Goal: Check status: Check status

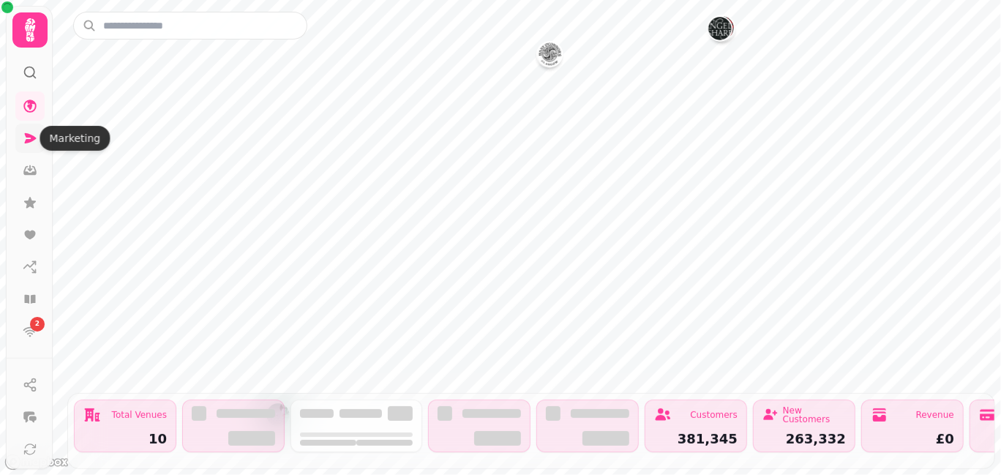
click at [29, 140] on icon at bounding box center [31, 138] width 12 height 10
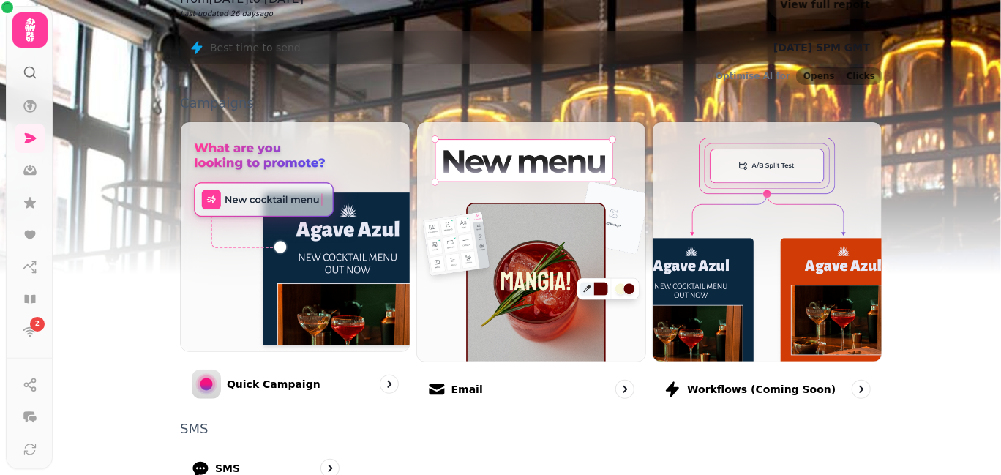
scroll to position [256, 0]
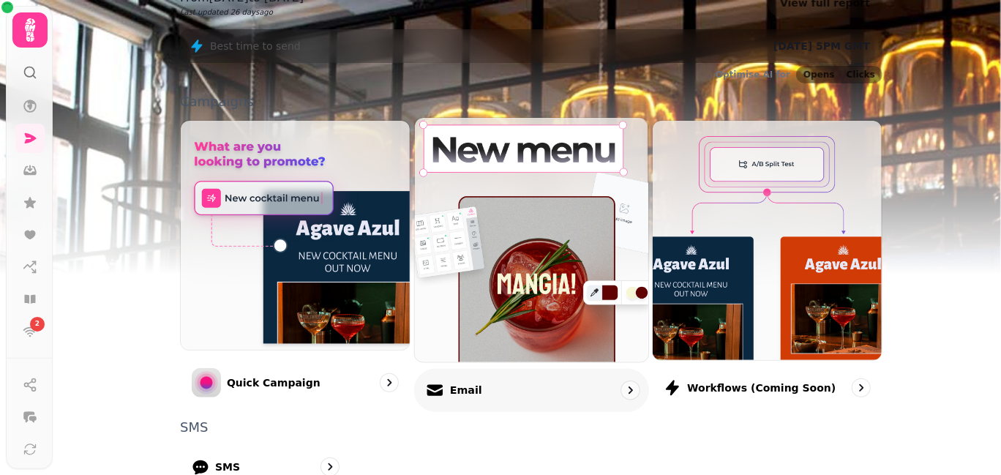
click at [477, 397] on div "Email" at bounding box center [531, 389] width 235 height 43
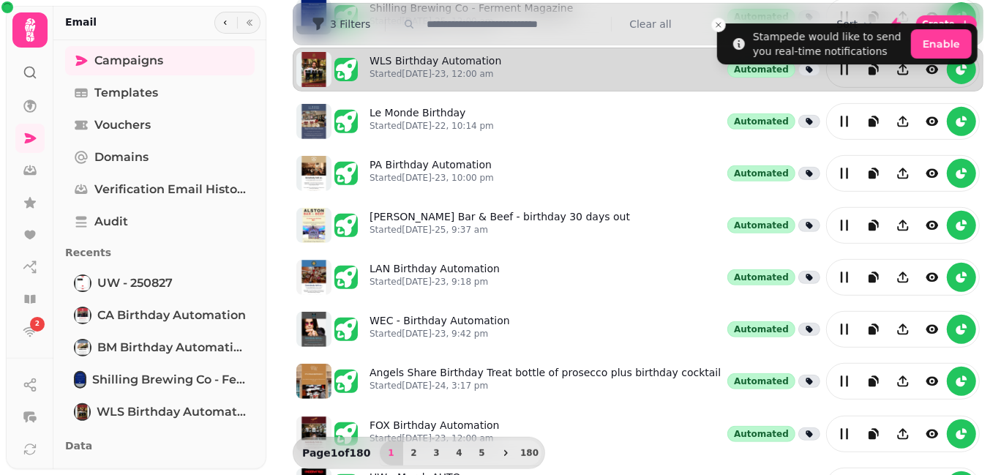
scroll to position [414, 0]
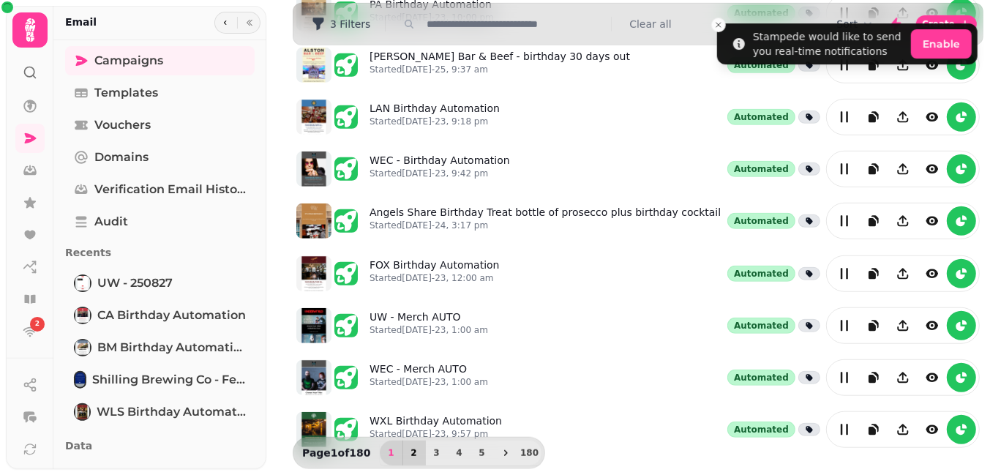
click at [408, 451] on span "2" at bounding box center [414, 453] width 12 height 9
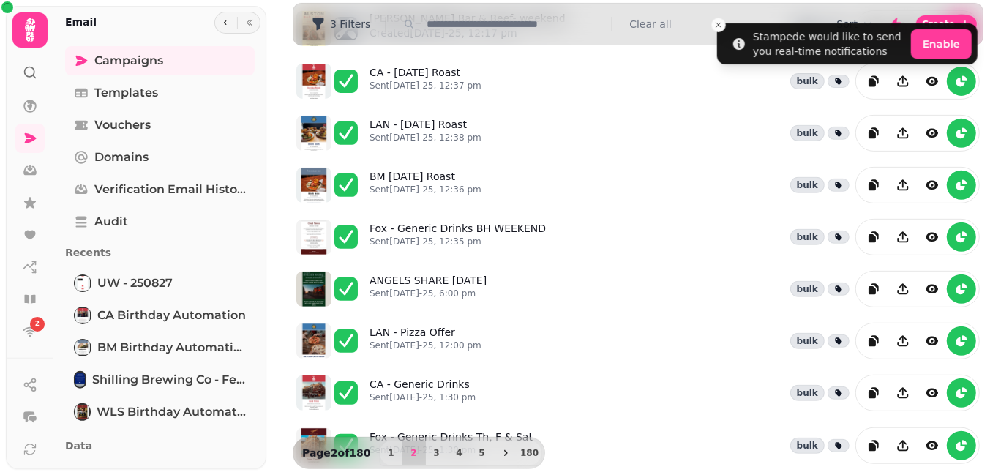
scroll to position [258, 0]
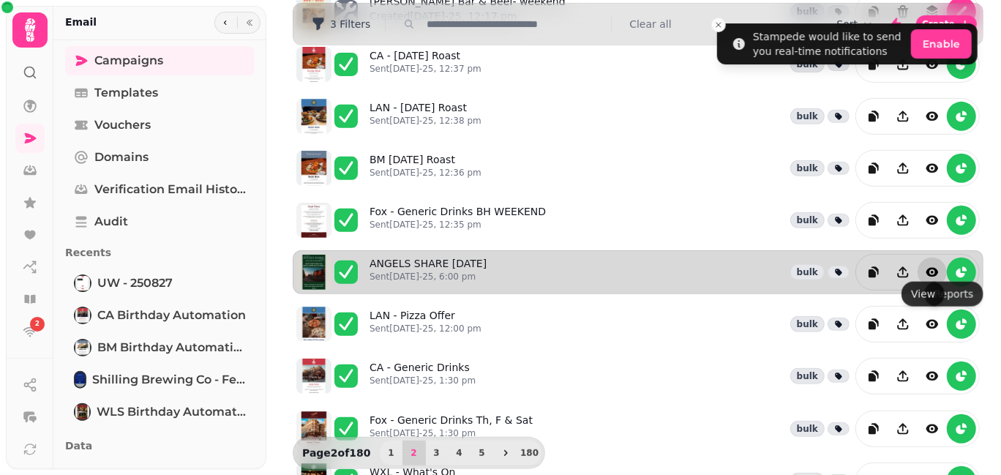
click at [925, 265] on icon "view" at bounding box center [932, 272] width 15 height 15
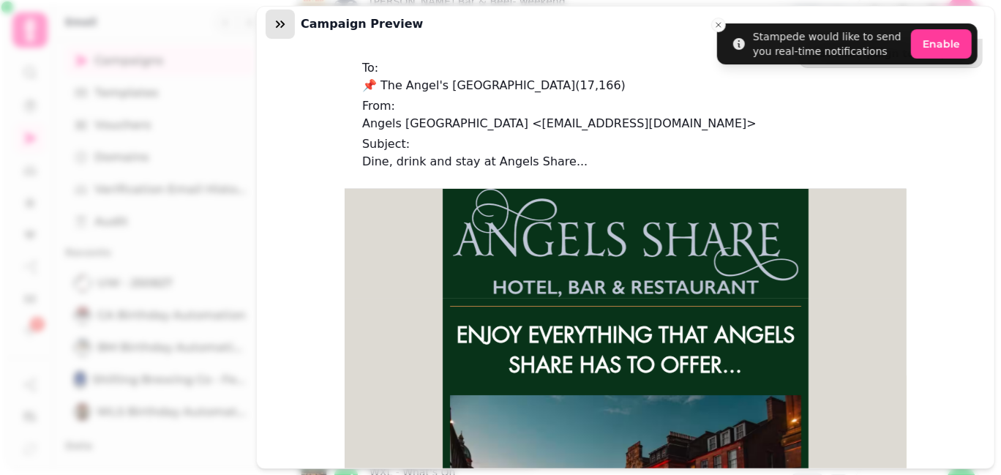
click at [278, 22] on icon "button" at bounding box center [280, 23] width 9 height 7
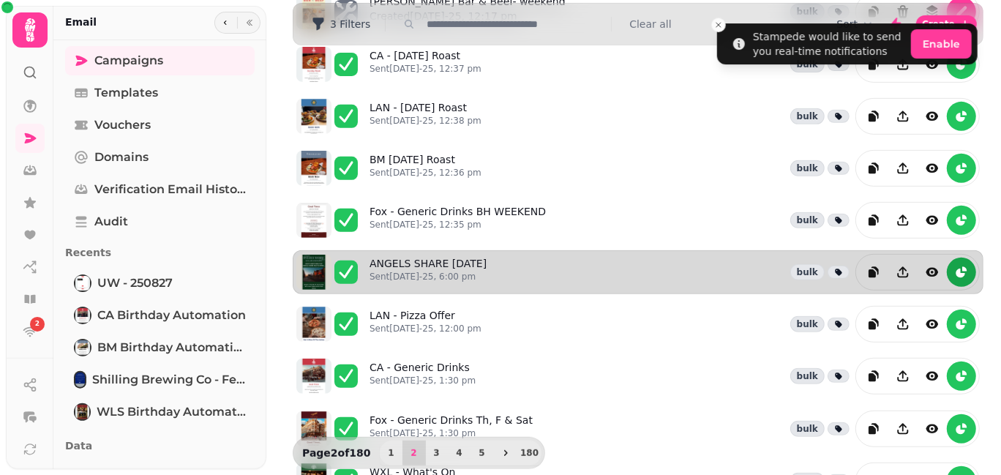
click at [954, 265] on icon "reports" at bounding box center [961, 272] width 15 height 15
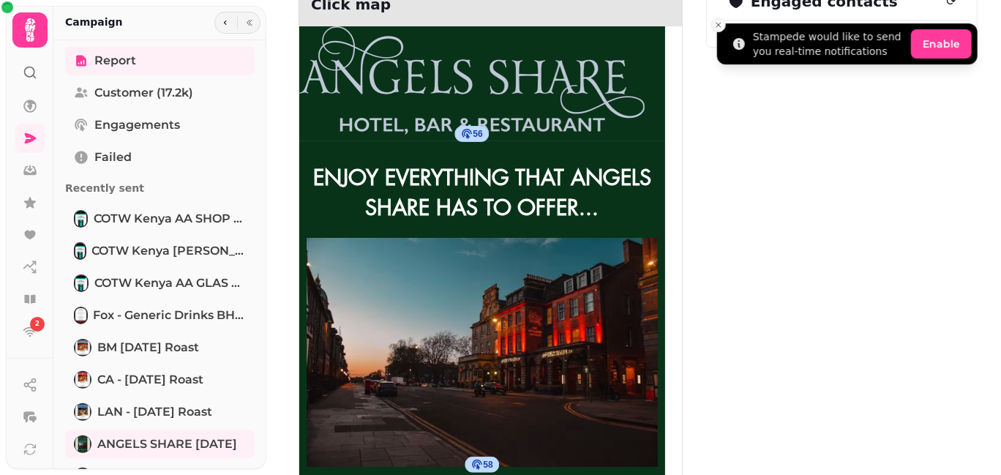
click at [718, 20] on icon "Close toast" at bounding box center [718, 24] width 9 height 9
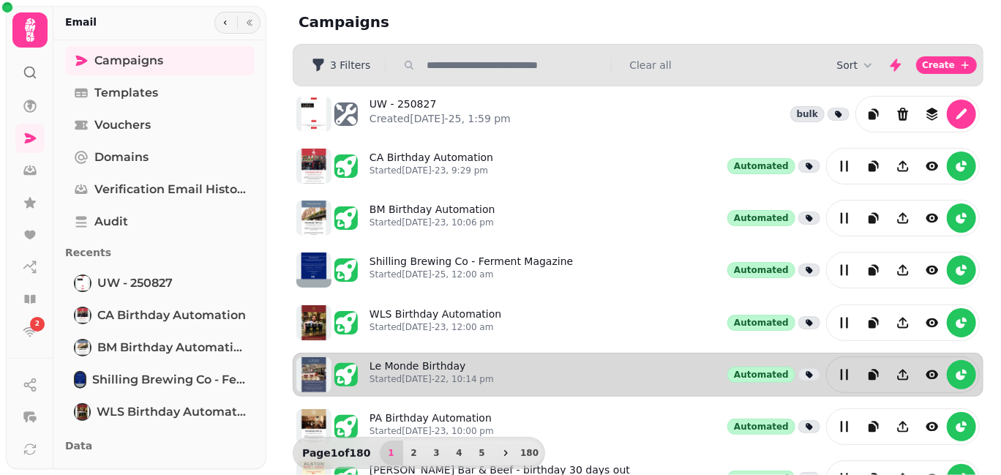
scroll to position [414, 0]
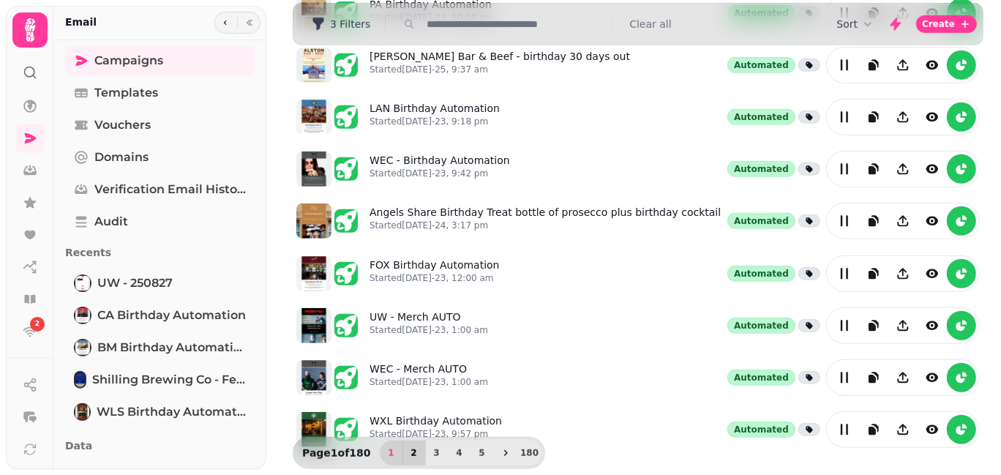
click at [408, 450] on span "2" at bounding box center [414, 453] width 12 height 9
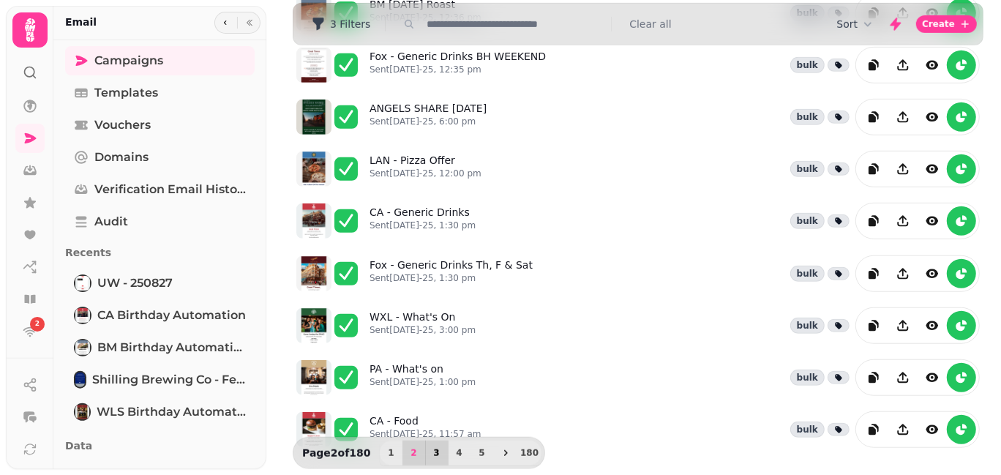
click at [431, 454] on span "3" at bounding box center [437, 453] width 12 height 9
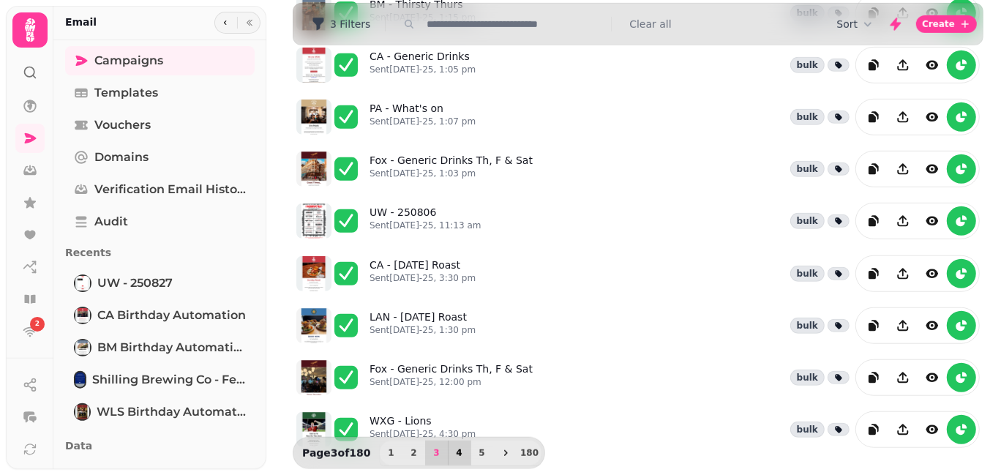
click at [455, 459] on button "4" at bounding box center [459, 453] width 23 height 25
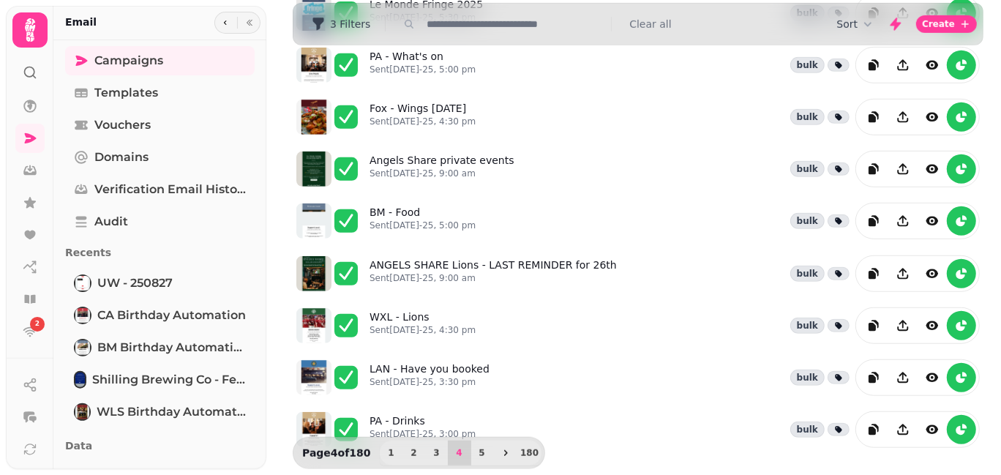
scroll to position [0, 0]
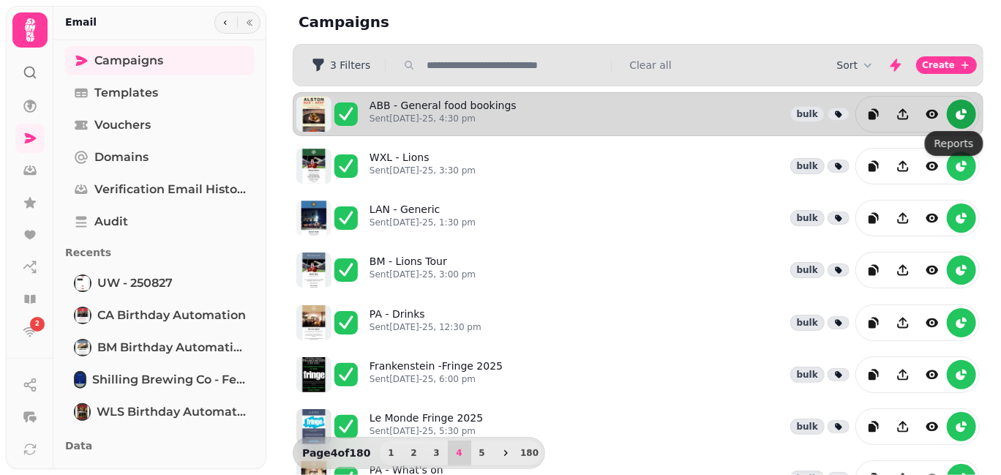
click at [957, 112] on icon "reports" at bounding box center [961, 115] width 9 height 9
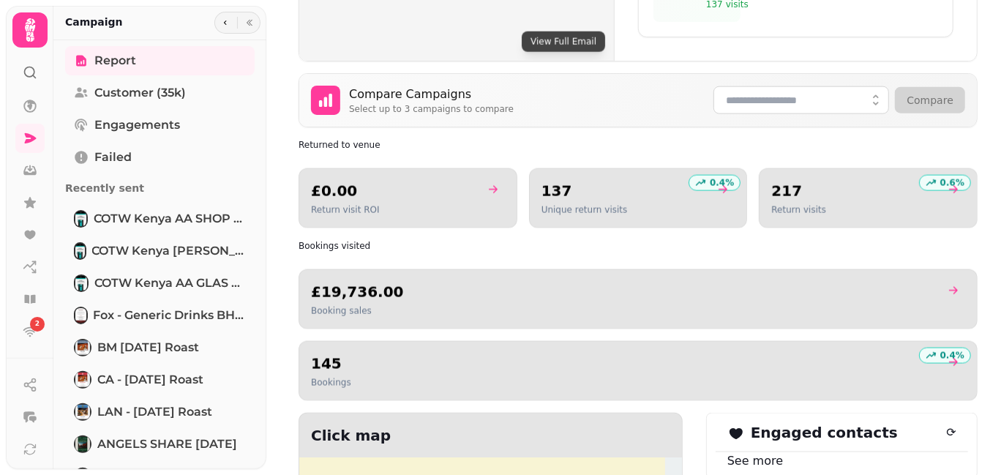
scroll to position [894, 0]
drag, startPoint x: 498, startPoint y: 373, endPoint x: 546, endPoint y: 349, distance: 54.0
click at [546, 349] on div "0.4 % 145 Bookings" at bounding box center [638, 371] width 679 height 60
drag, startPoint x: 546, startPoint y: 349, endPoint x: 467, endPoint y: 229, distance: 143.7
click at [467, 240] on h2 "Bookings visited" at bounding box center [439, 246] width 281 height 12
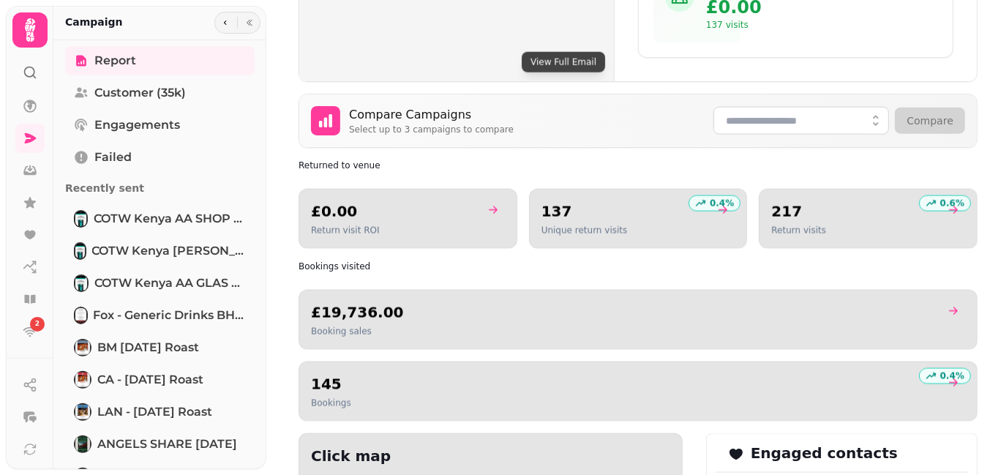
scroll to position [834, 0]
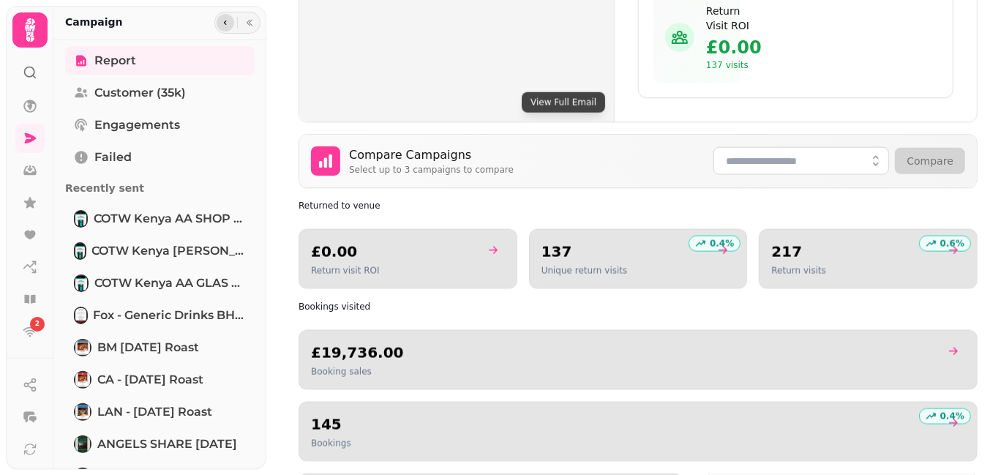
click at [217, 21] on button "button" at bounding box center [226, 23] width 18 height 18
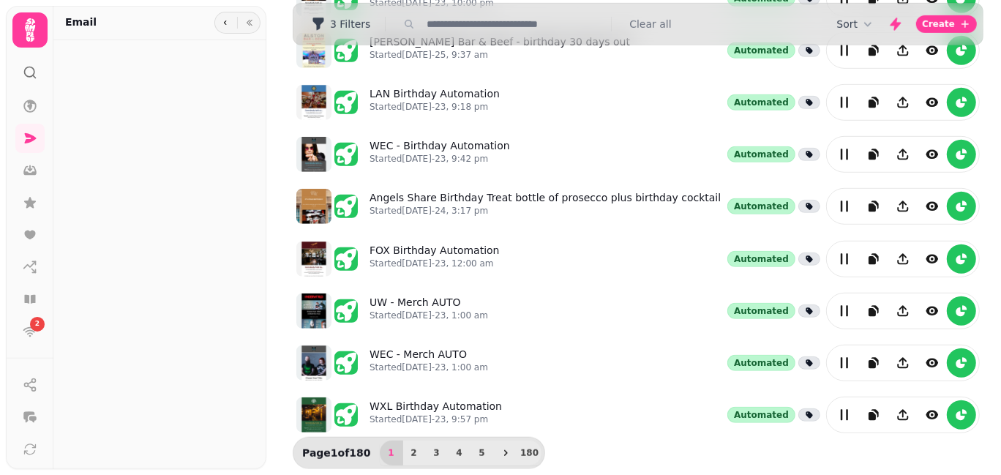
scroll to position [414, 0]
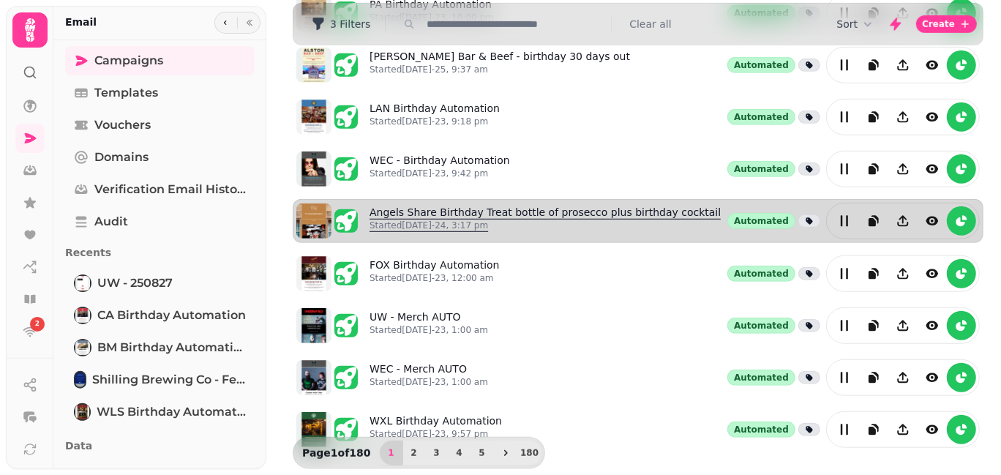
click at [398, 217] on body "2 Campaigns Filters 3 Filters Clear all Sort Create UW - 250827 Created [DATE]-…" at bounding box center [500, 237] width 1001 height 475
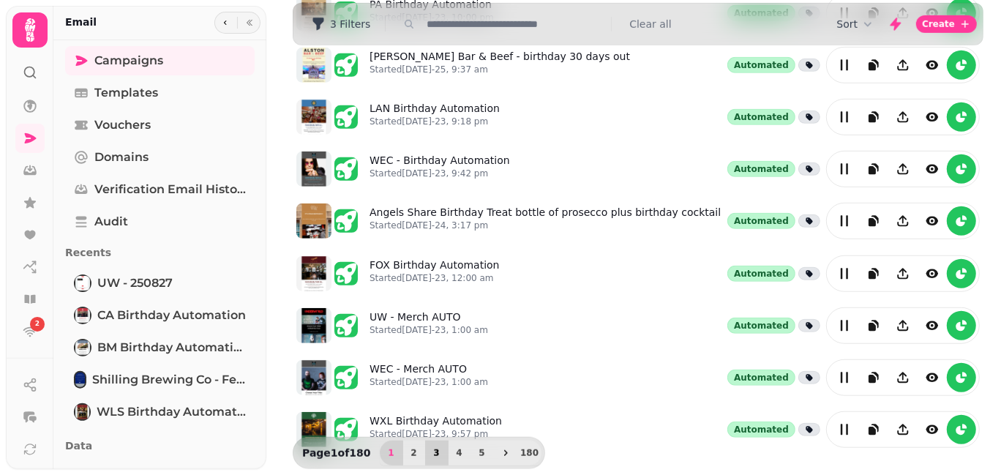
click at [431, 456] on span "3" at bounding box center [437, 453] width 12 height 9
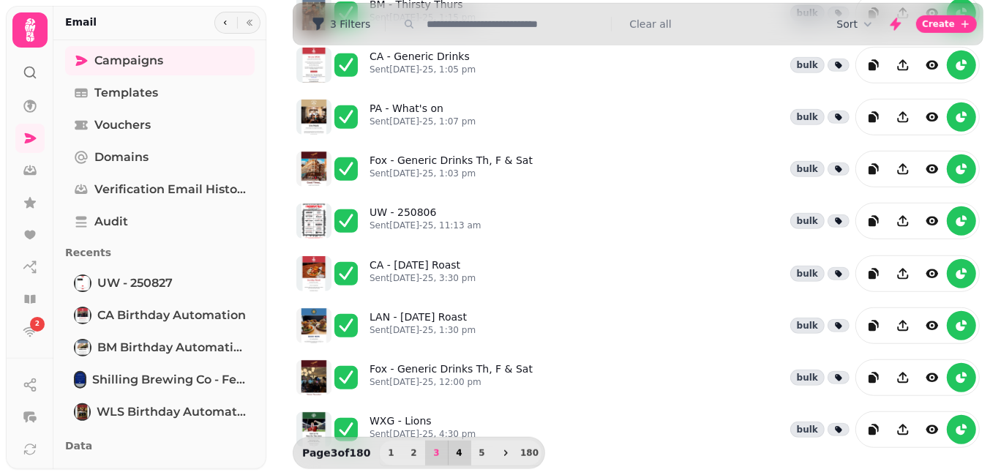
click at [454, 453] on span "4" at bounding box center [460, 453] width 12 height 9
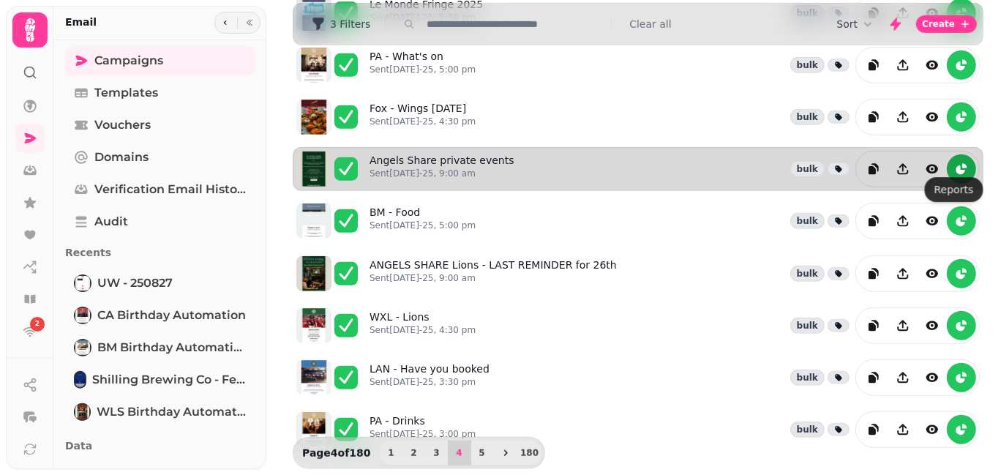
click at [962, 164] on icon "reports" at bounding box center [964, 166] width 4 height 4
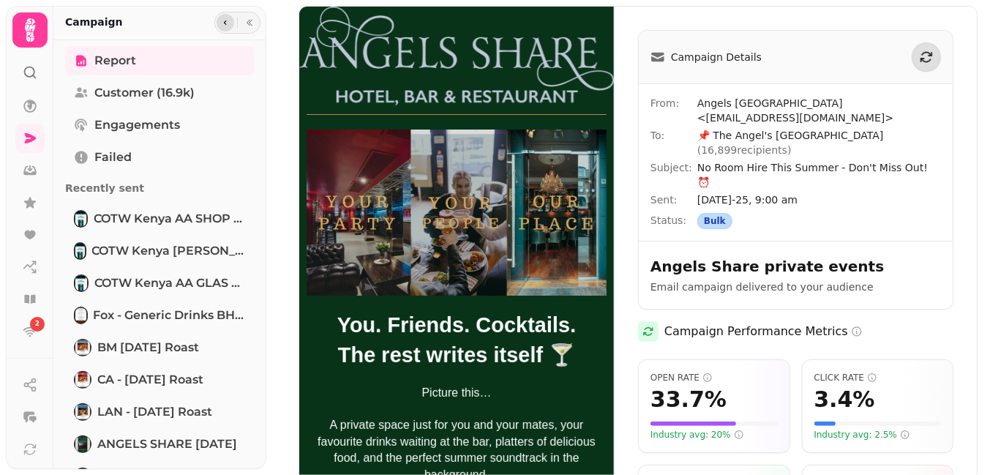
click at [221, 16] on button "button" at bounding box center [226, 23] width 18 height 18
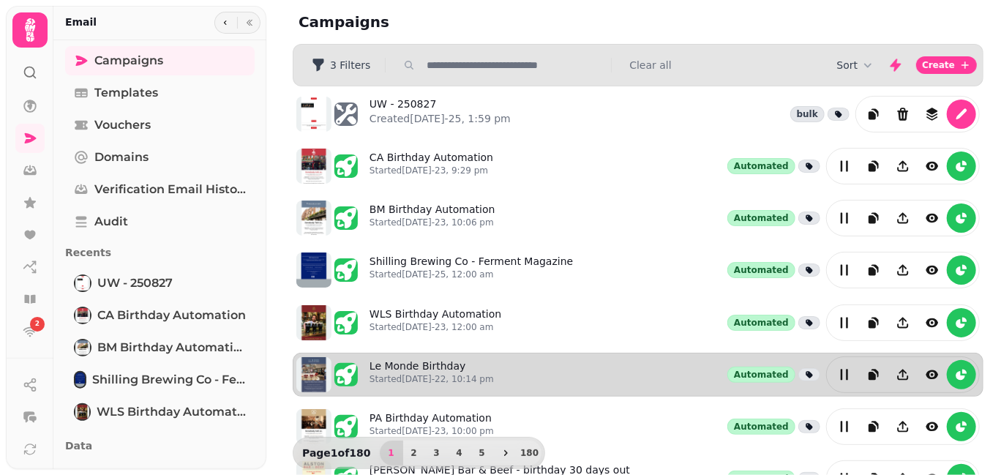
scroll to position [414, 0]
